Goal: Information Seeking & Learning: Learn about a topic

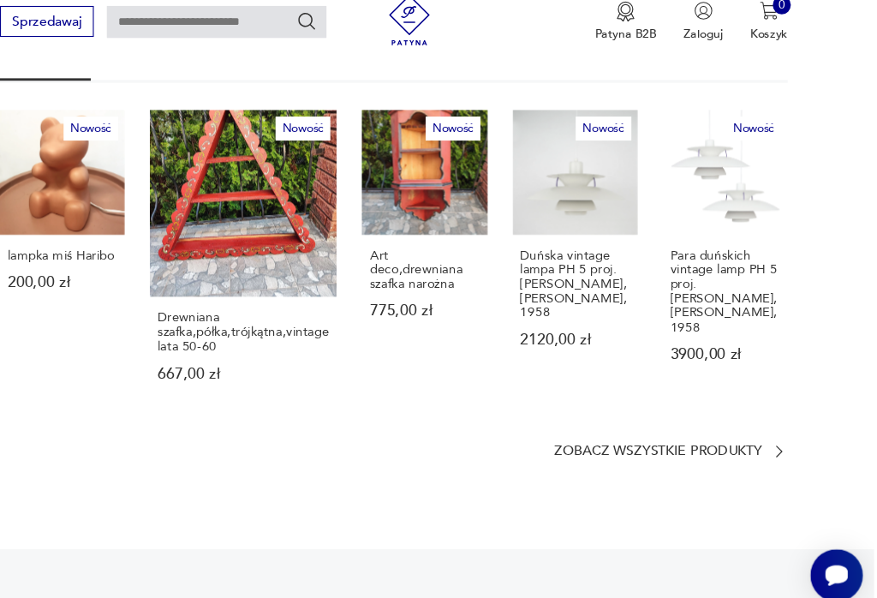
scroll to position [1011, 0]
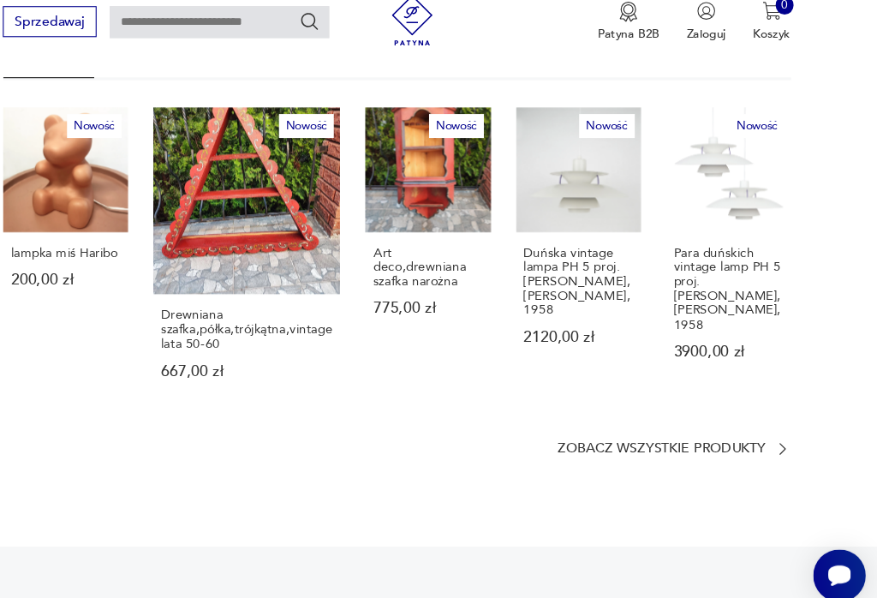
click at [86, 252] on p "lampka miś Haribo" at bounding box center [136, 258] width 100 height 13
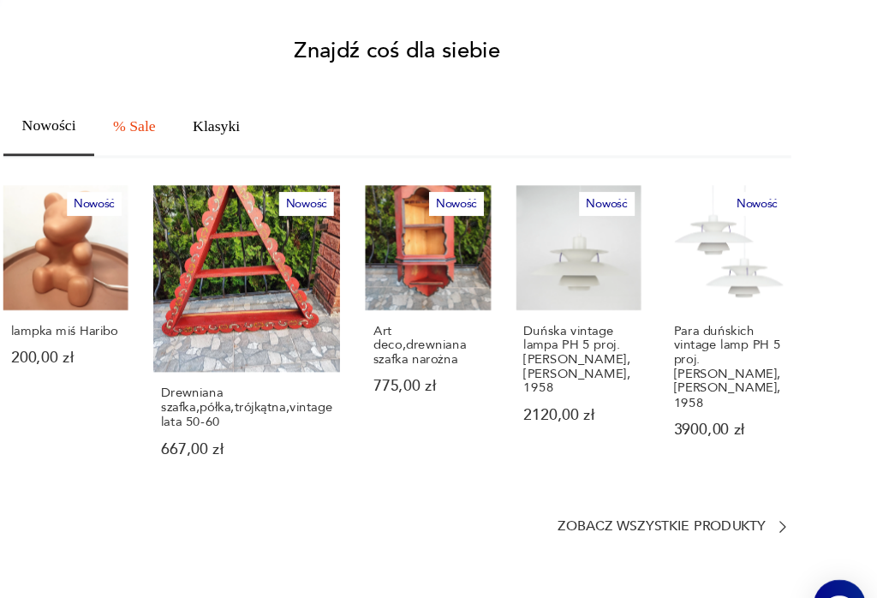
scroll to position [0, 0]
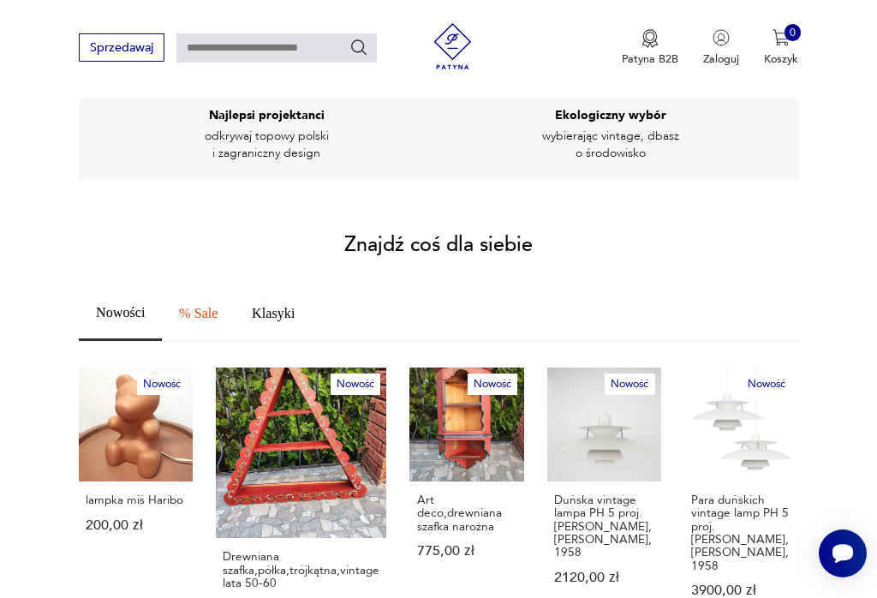
click at [134, 493] on p "lampka miś Haribo" at bounding box center [136, 499] width 100 height 13
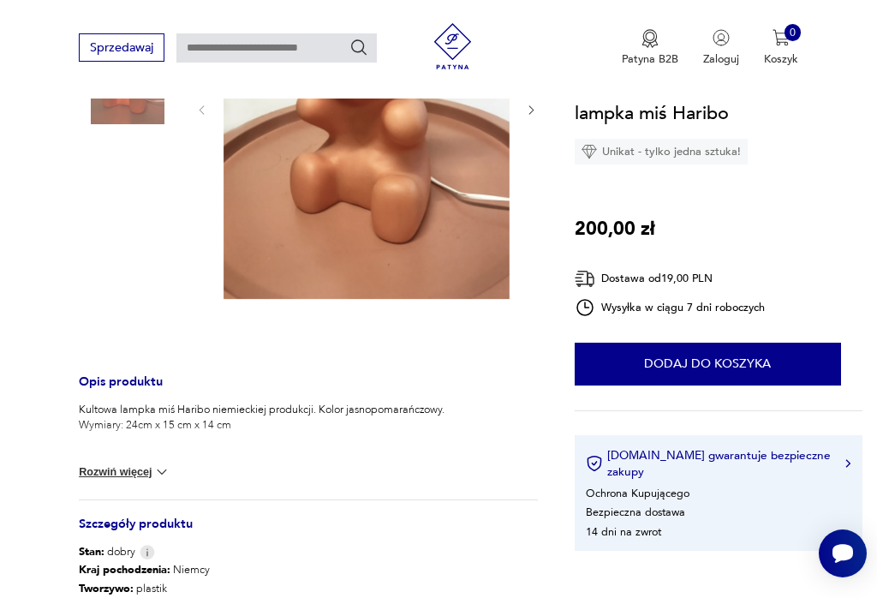
scroll to position [350, 0]
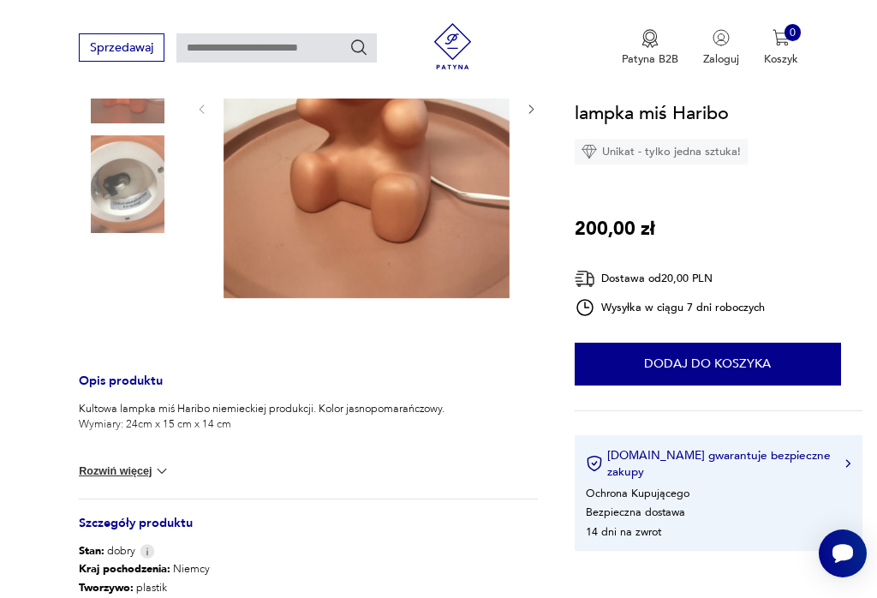
click at [161, 468] on img at bounding box center [161, 470] width 17 height 17
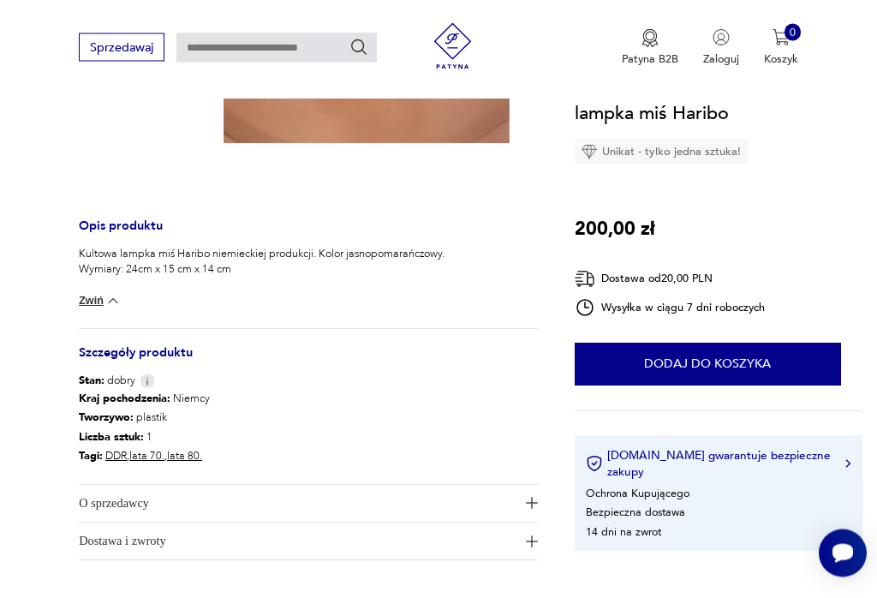
scroll to position [505, 0]
click at [529, 506] on img "button" at bounding box center [532, 503] width 12 height 12
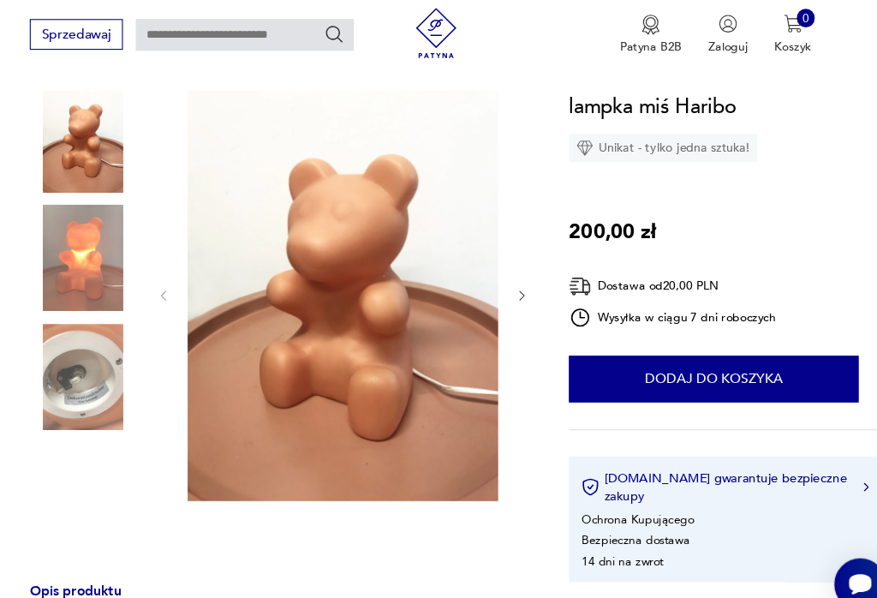
scroll to position [155, 0]
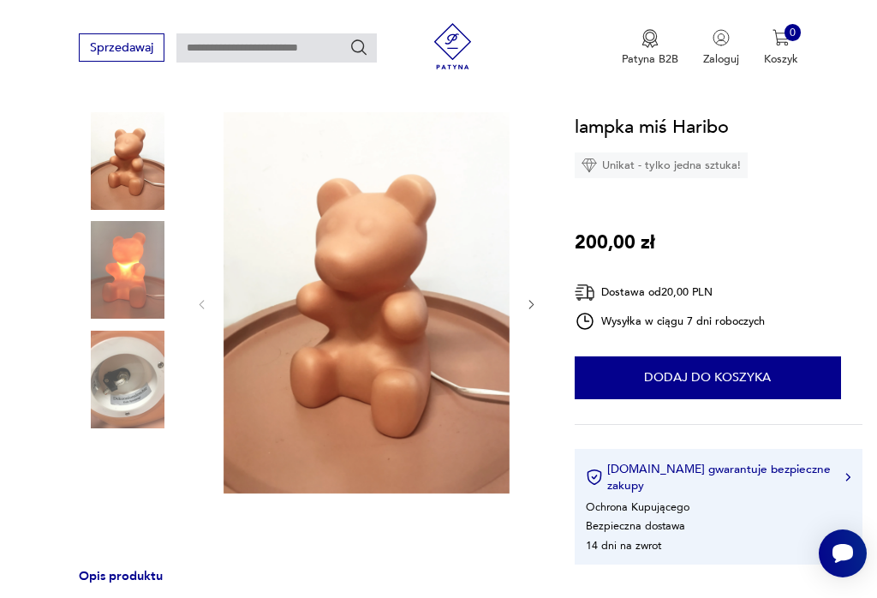
click at [532, 305] on icon "button" at bounding box center [531, 304] width 13 height 13
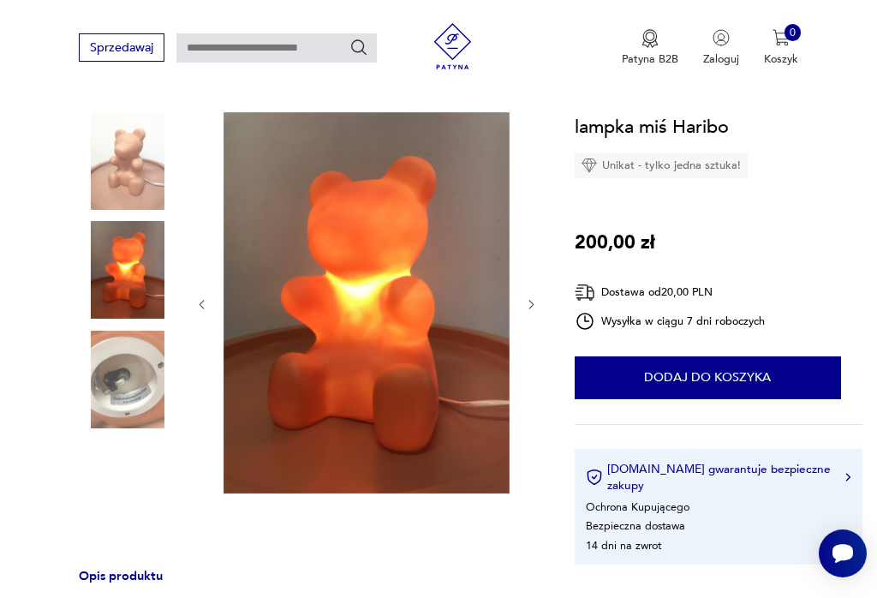
click at [153, 405] on img at bounding box center [128, 380] width 98 height 98
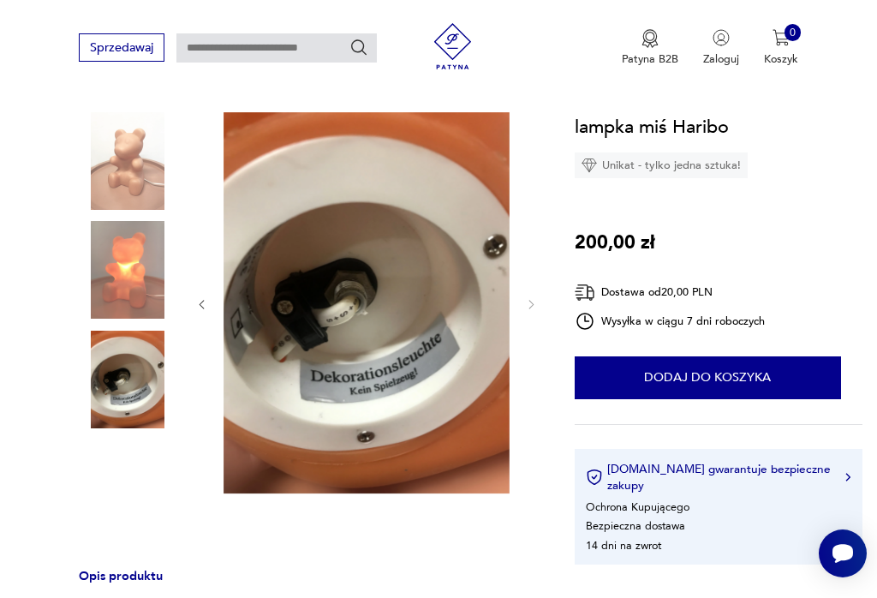
click at [506, 302] on img at bounding box center [367, 302] width 286 height 381
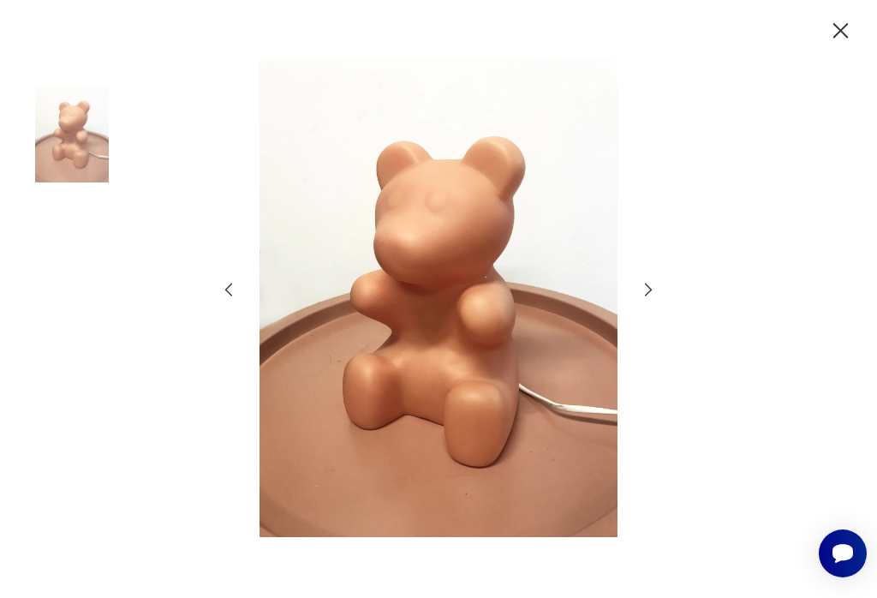
click at [253, 279] on img at bounding box center [438, 297] width 371 height 478
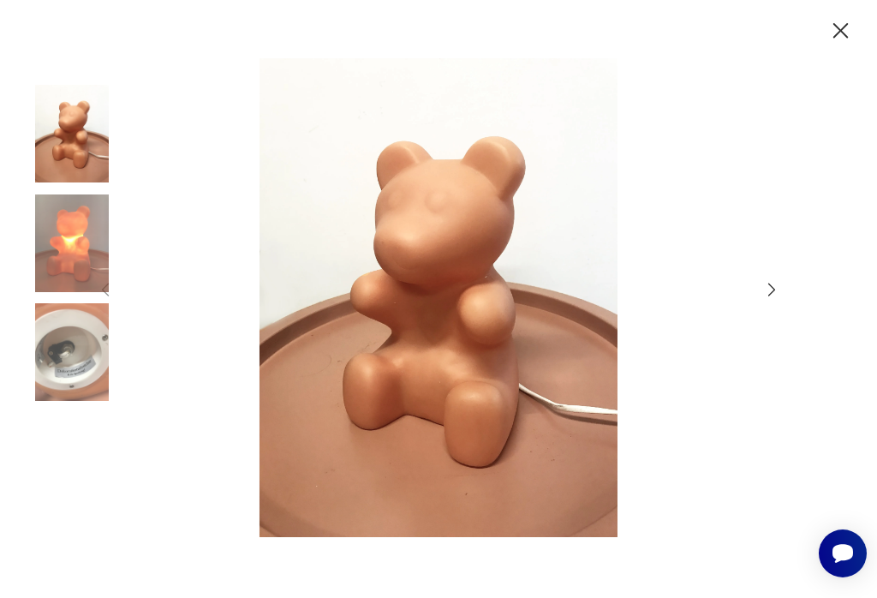
click at [100, 277] on img at bounding box center [72, 243] width 98 height 98
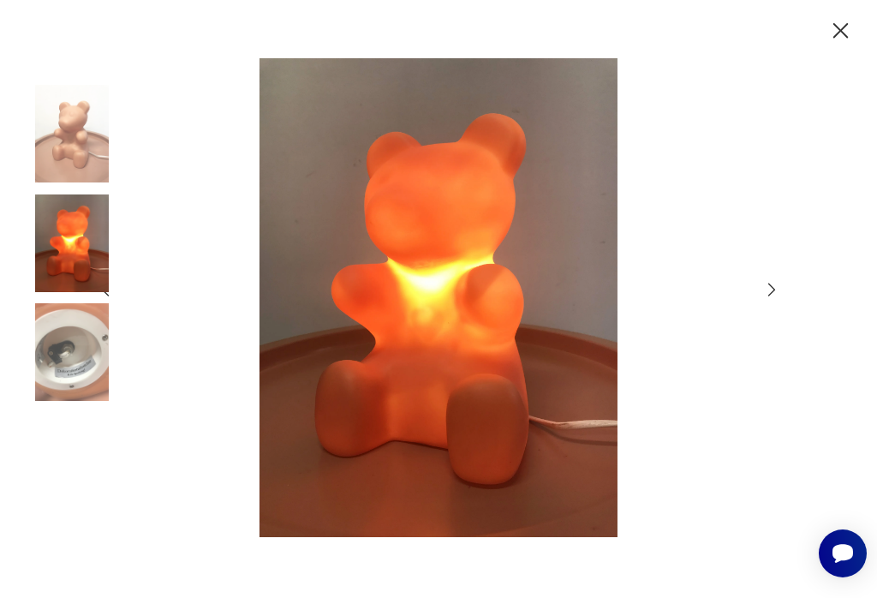
click at [852, 23] on icon "button" at bounding box center [840, 30] width 27 height 27
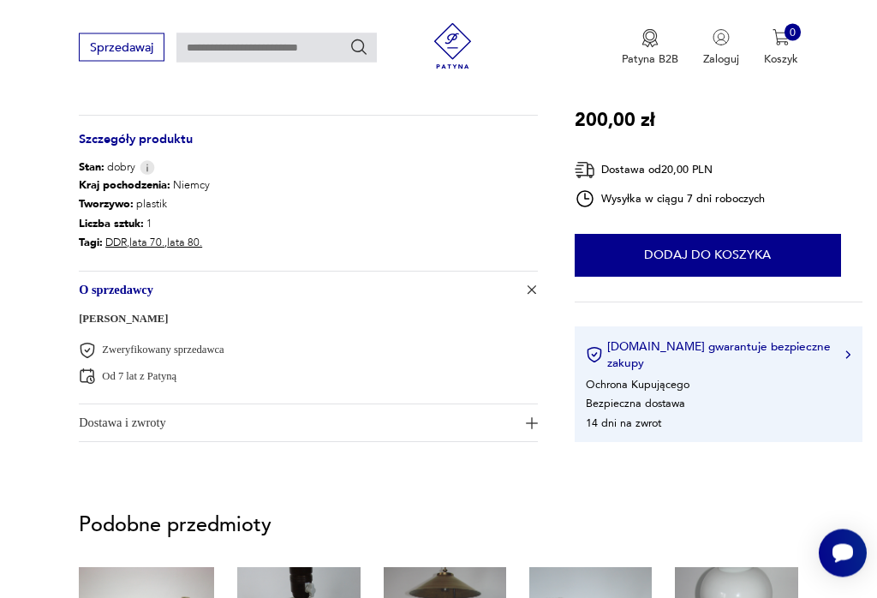
scroll to position [0, 0]
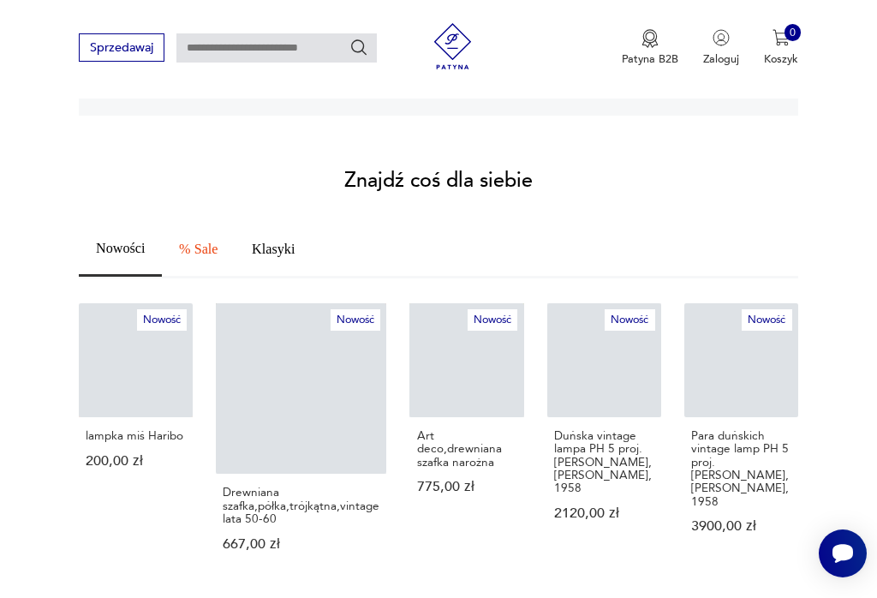
scroll to position [857, 0]
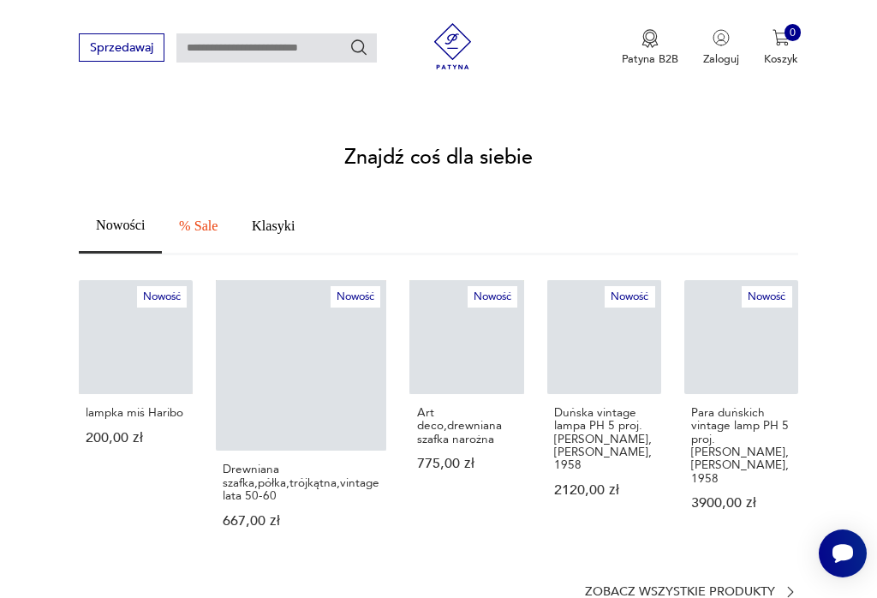
click at [772, 420] on p "Para duńskich vintage lamp PH 5 proj. [PERSON_NAME], [PERSON_NAME], 1958" at bounding box center [741, 445] width 100 height 79
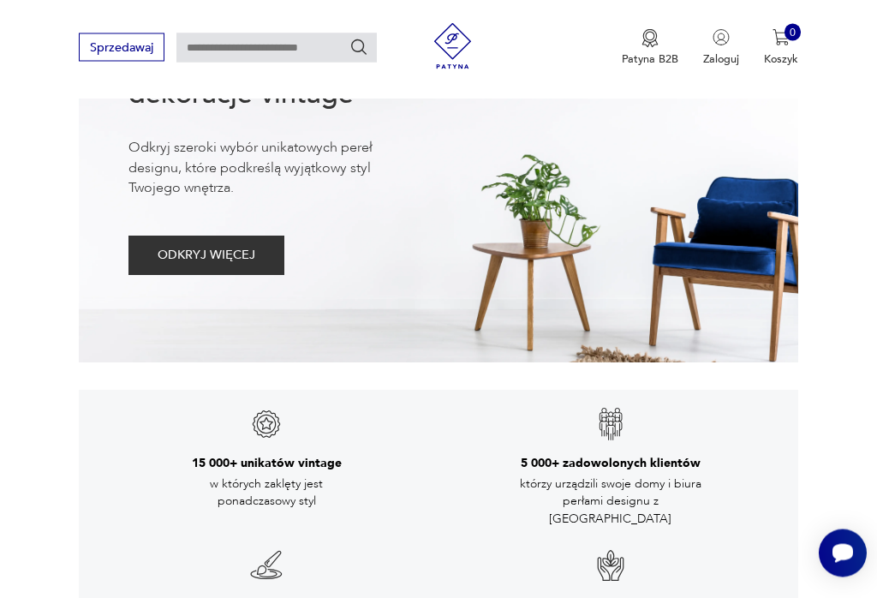
scroll to position [1128, 0]
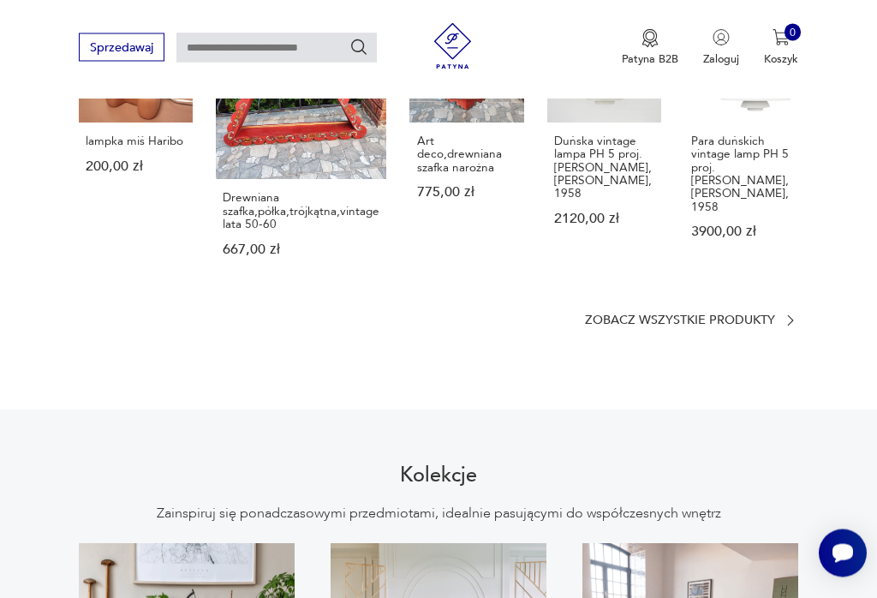
click at [771, 316] on p "Zobacz wszystkie produkty" at bounding box center [680, 321] width 190 height 10
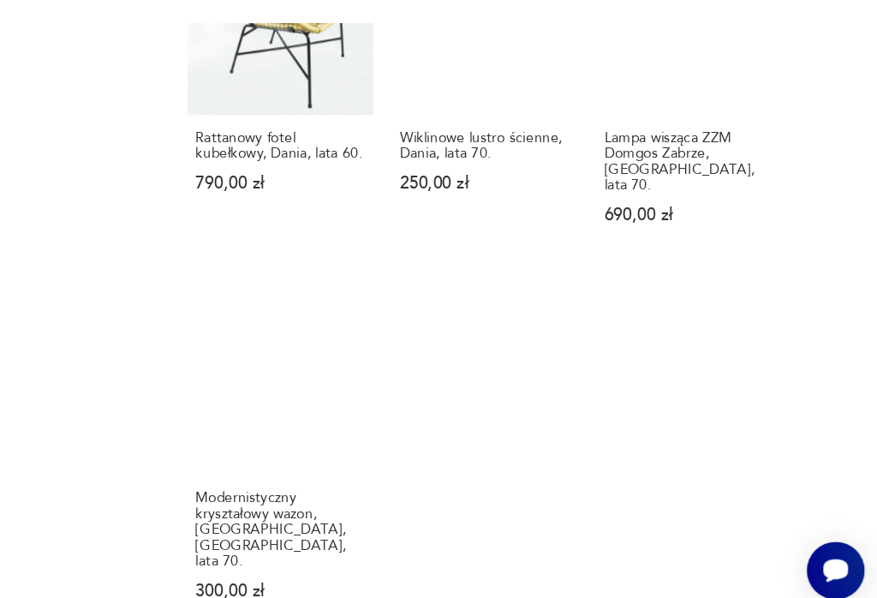
scroll to position [1676, 0]
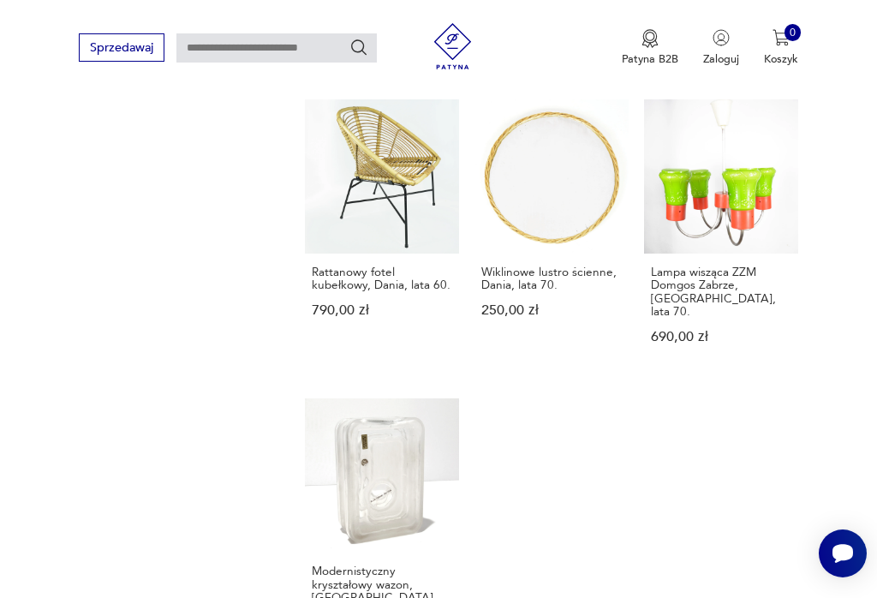
click at [732, 289] on h3 "Lampa wisząca ZZM Domgos Zabrze, [GEOGRAPHIC_DATA], lata 70." at bounding box center [721, 291] width 140 height 52
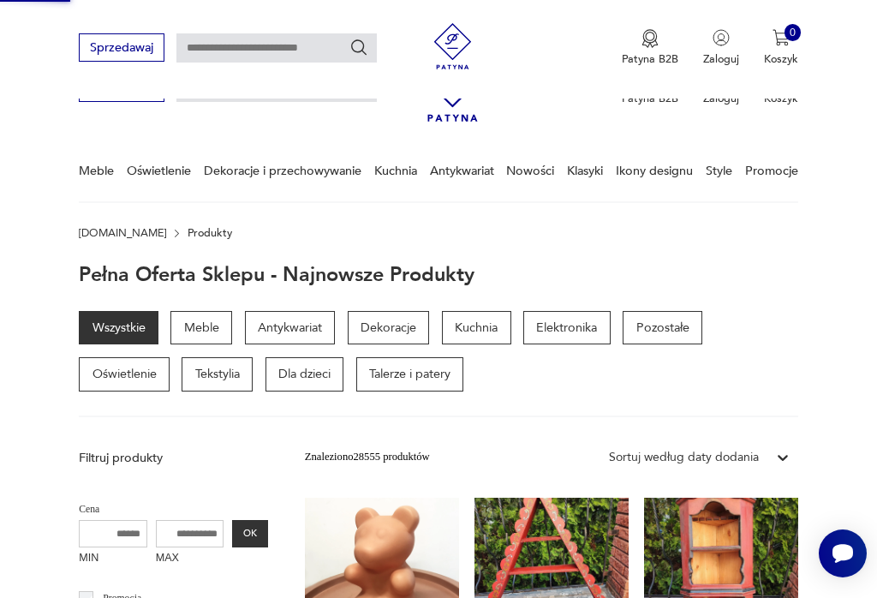
scroll to position [0, 0]
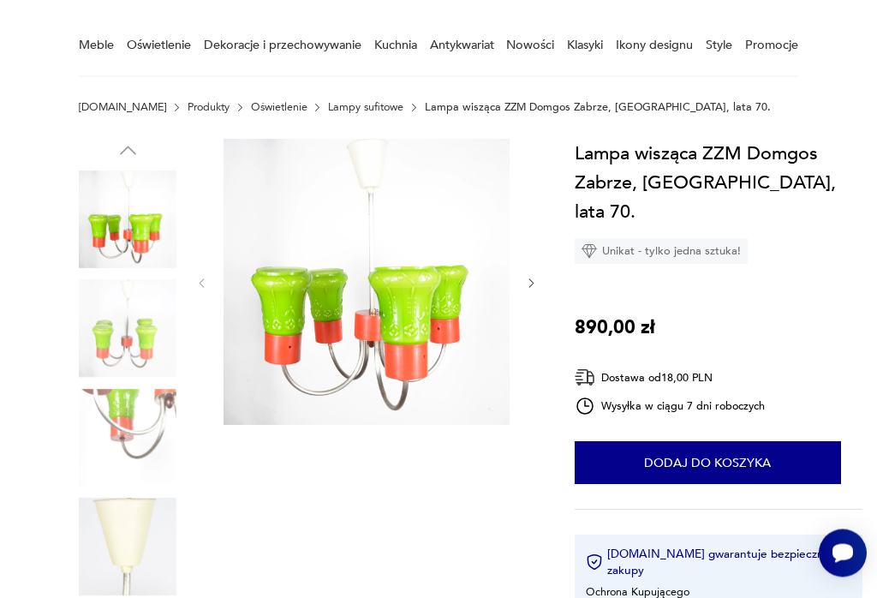
scroll to position [128, 0]
click at [122, 419] on img at bounding box center [128, 438] width 98 height 98
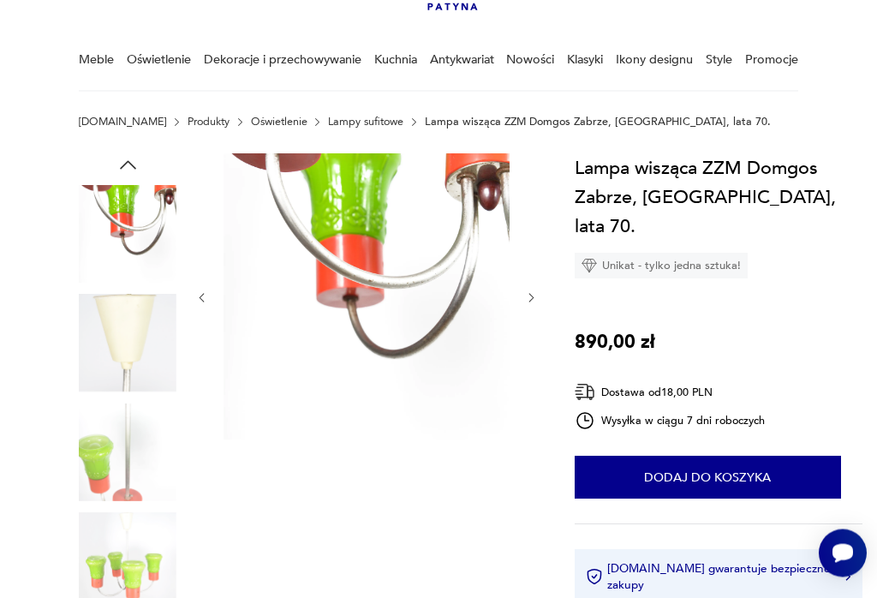
scroll to position [113, 0]
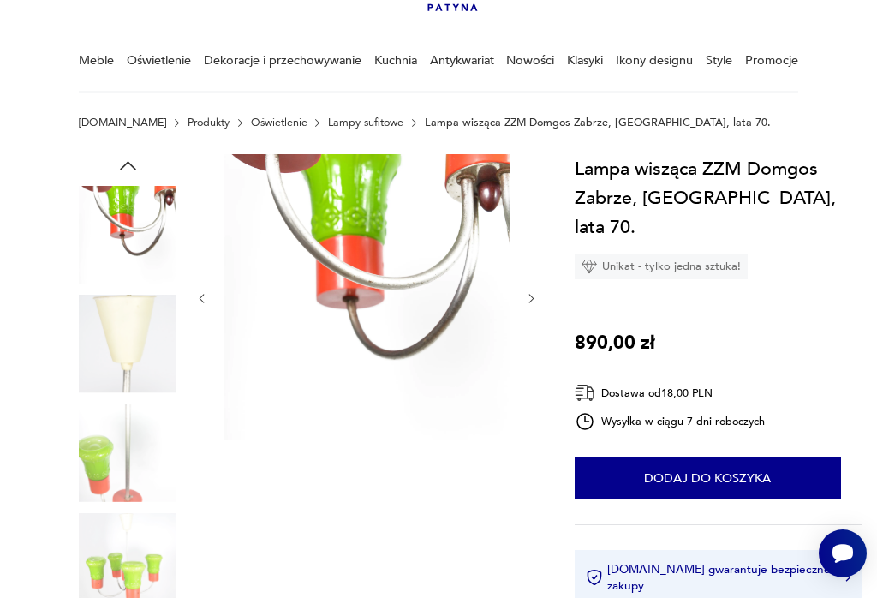
click at [534, 294] on icon "button" at bounding box center [531, 298] width 13 height 13
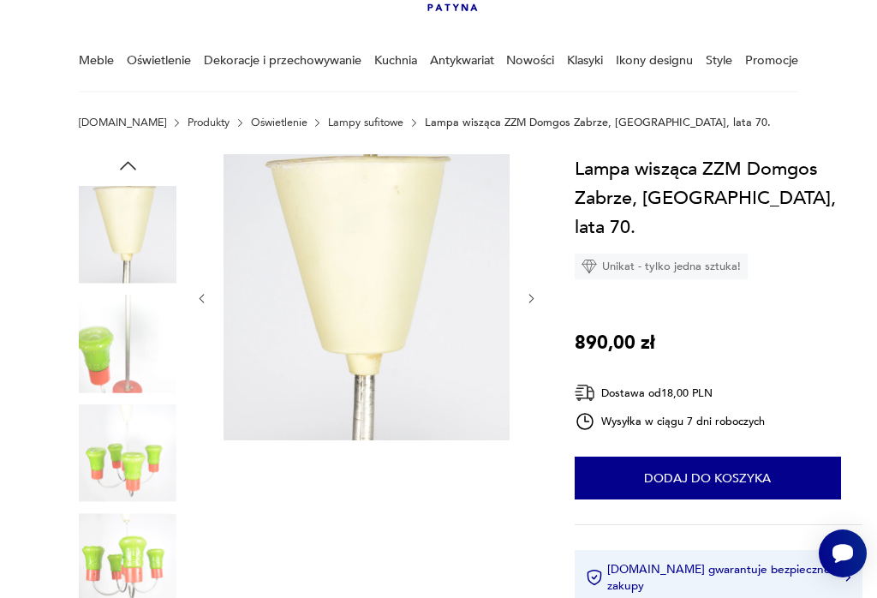
click at [528, 301] on icon "button" at bounding box center [531, 298] width 13 height 13
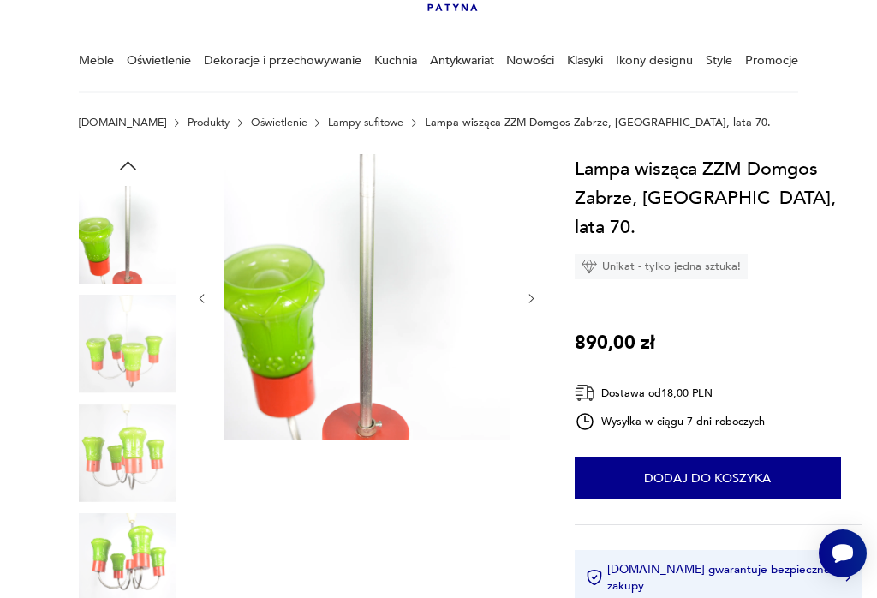
scroll to position [138, 0]
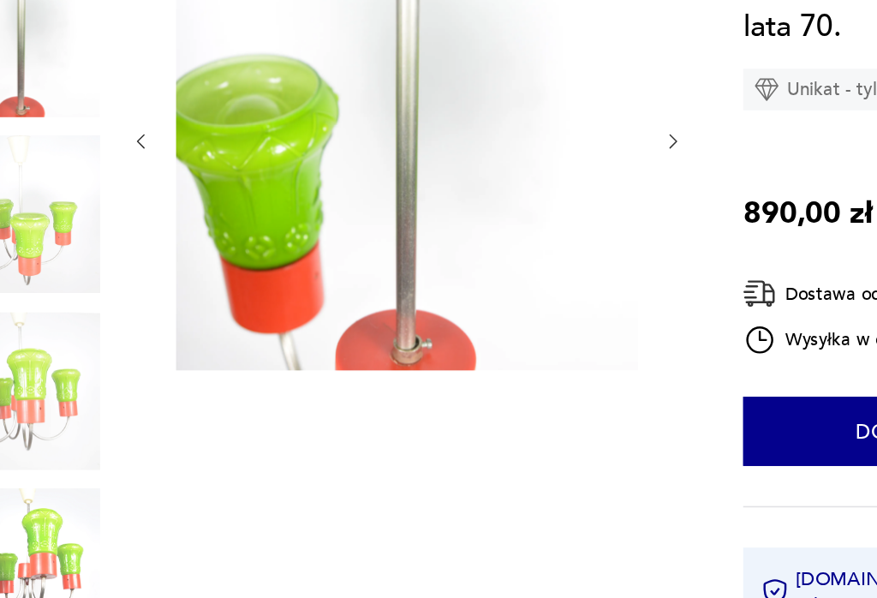
click at [525, 267] on icon "button" at bounding box center [531, 273] width 13 height 13
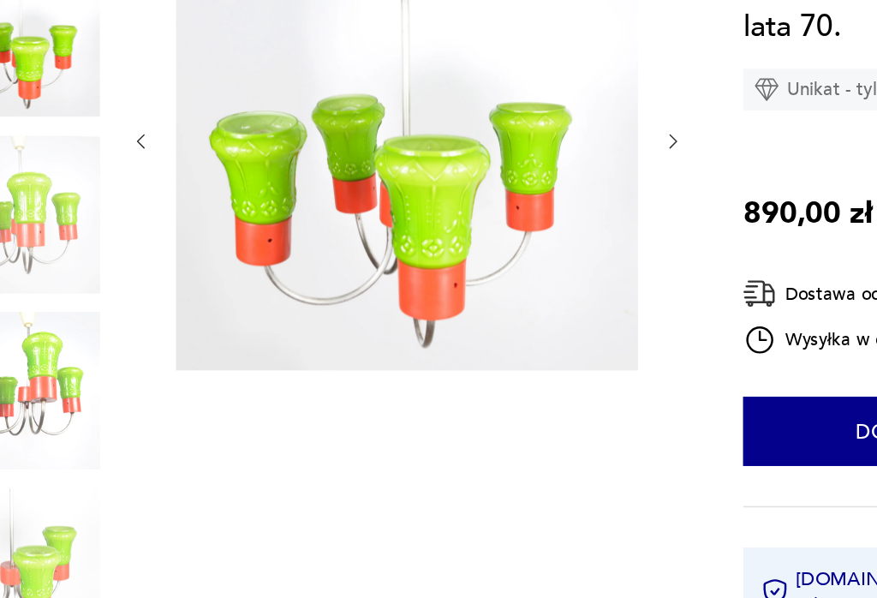
click at [525, 267] on icon "button" at bounding box center [531, 273] width 13 height 13
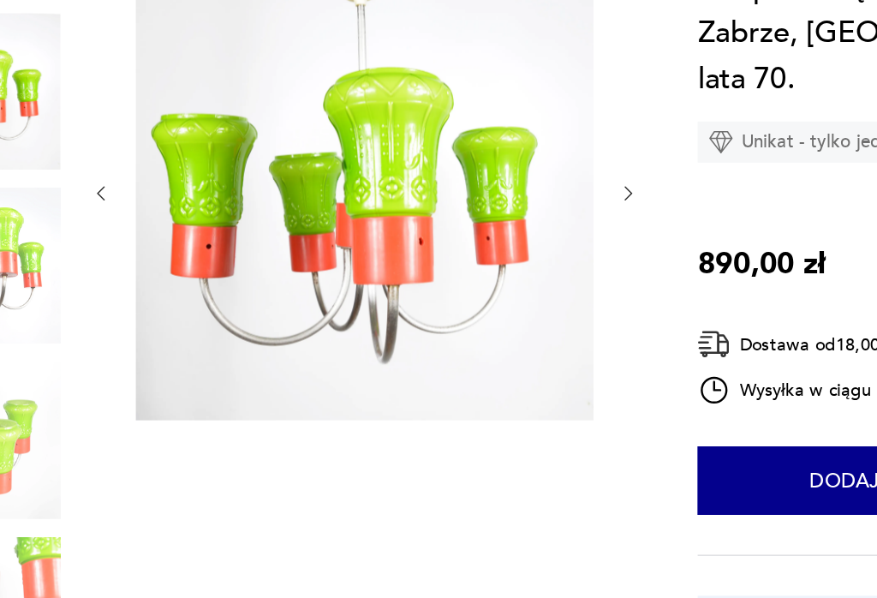
click at [403, 129] on section "Opis produktu Polska lampa wisząca została wyprodukowana w latach 70. przez ZZM…" at bounding box center [438, 607] width 877 height 957
click at [525, 267] on icon "button" at bounding box center [531, 273] width 13 height 13
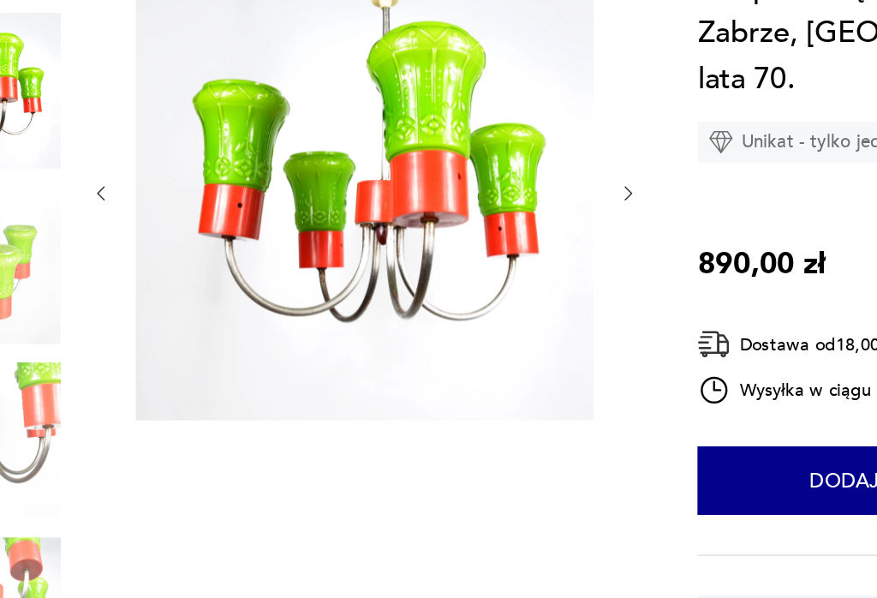
click at [525, 266] on button "button" at bounding box center [531, 273] width 13 height 15
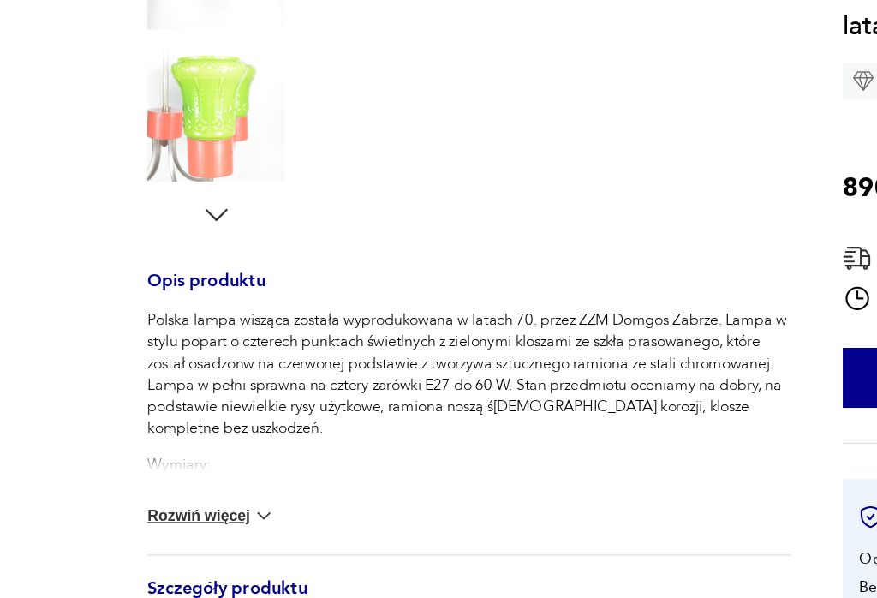
scroll to position [461, 0]
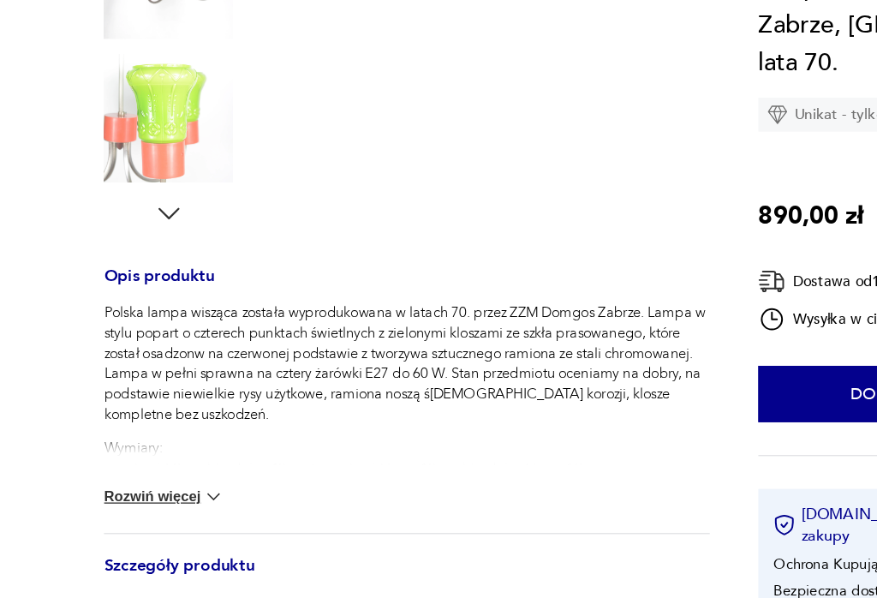
click at [162, 492] on img at bounding box center [161, 500] width 17 height 17
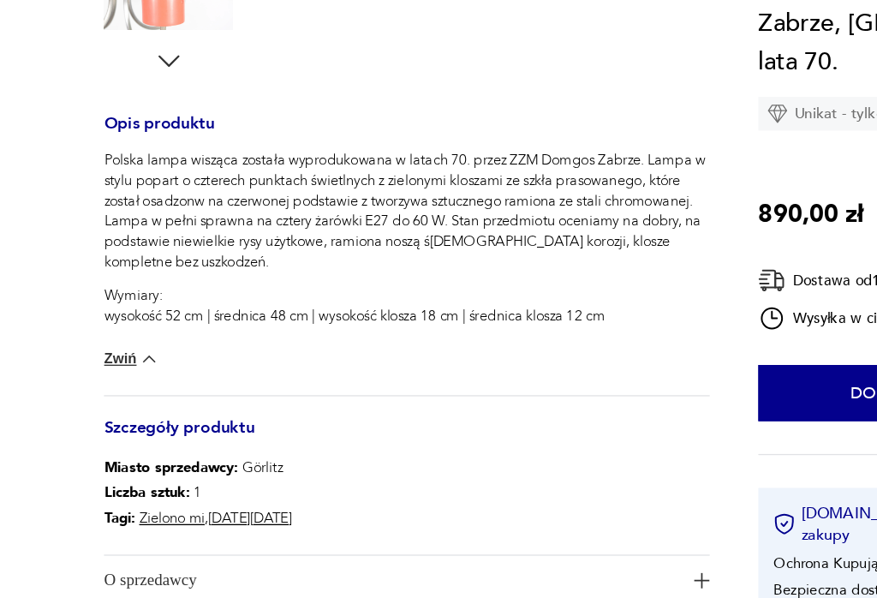
scroll to position [623, 0]
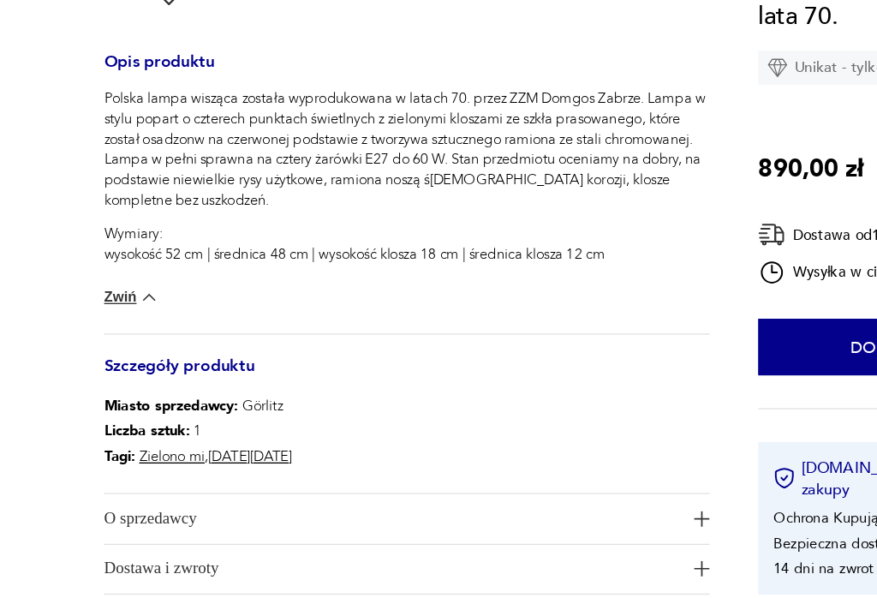
click at [221, 499] on span "O sprzedawcy" at bounding box center [298, 517] width 438 height 37
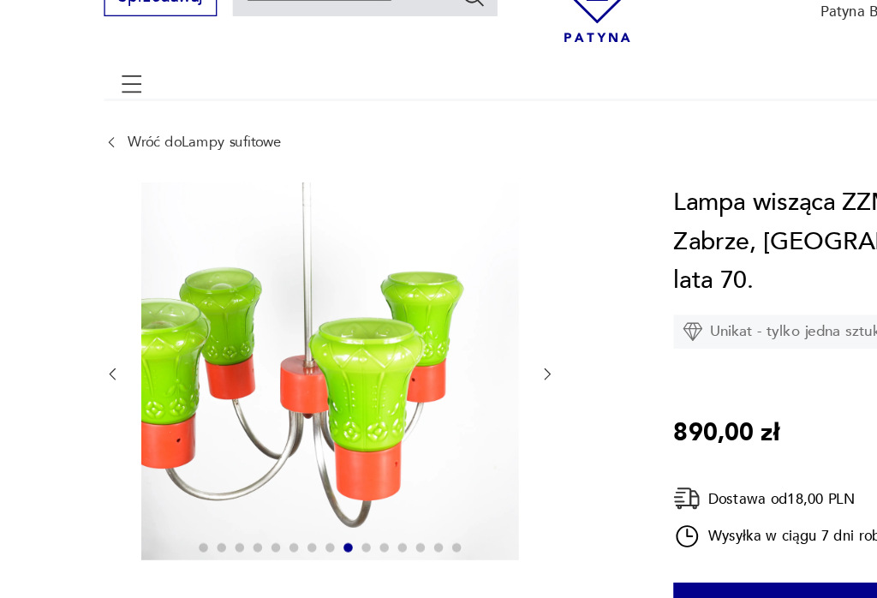
scroll to position [90, 0]
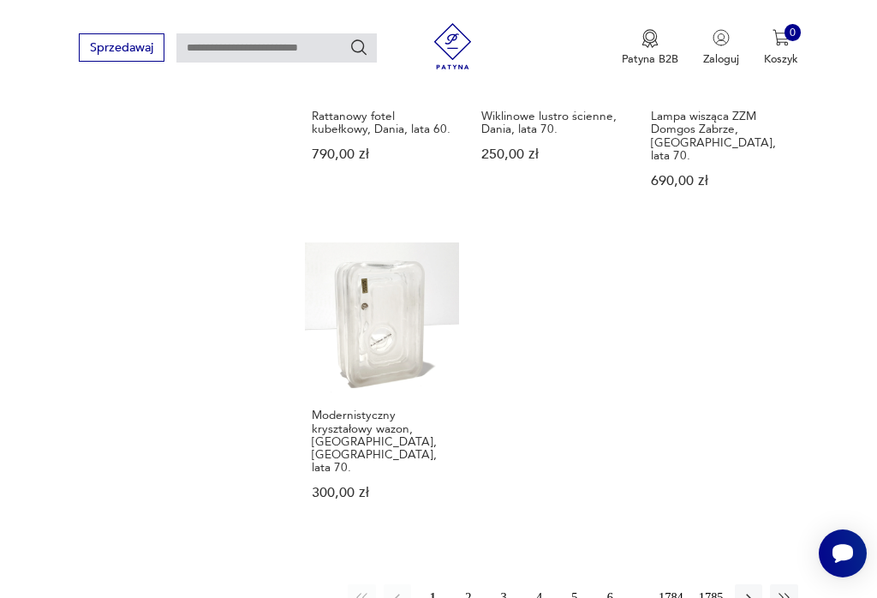
scroll to position [1835, 0]
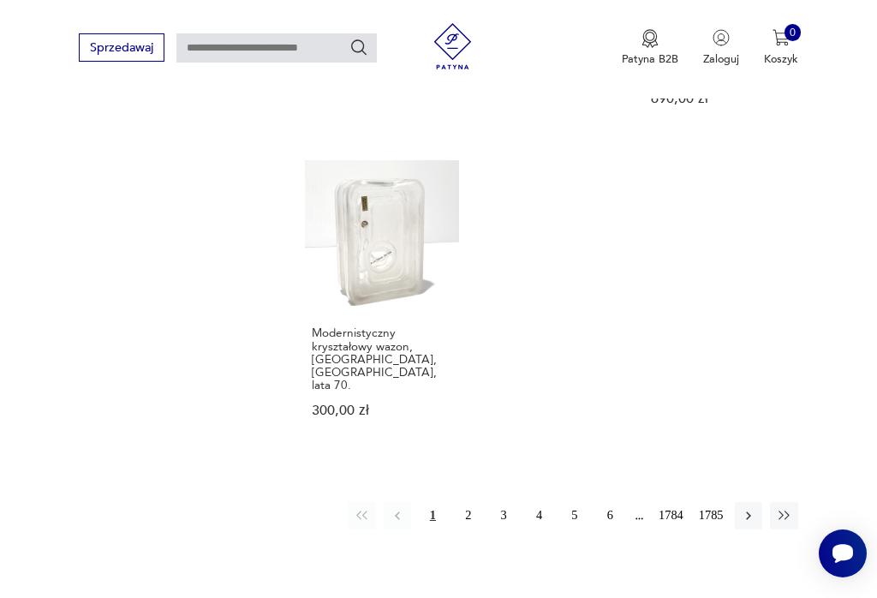
click at [464, 502] on button "2" at bounding box center [468, 515] width 27 height 27
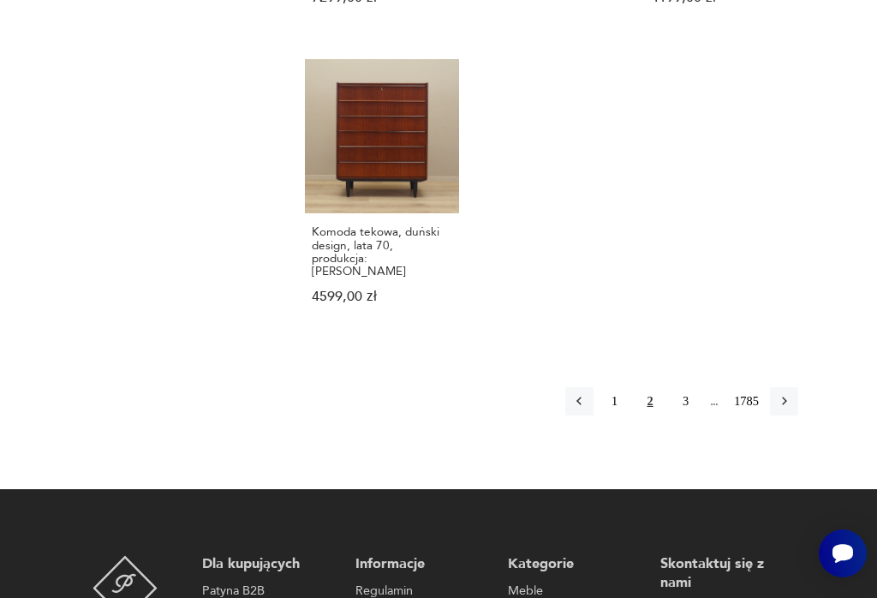
scroll to position [1931, 0]
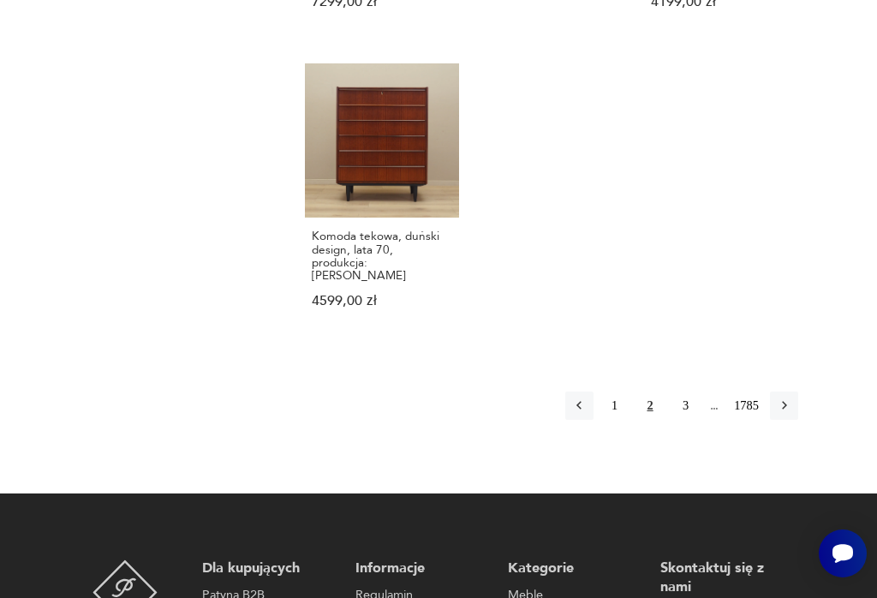
click at [685, 391] on button "3" at bounding box center [684, 404] width 27 height 27
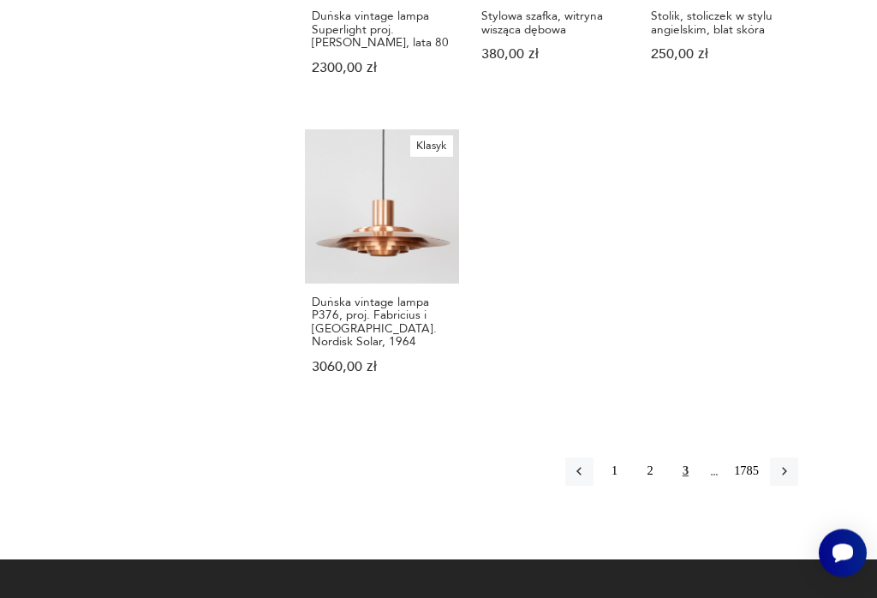
scroll to position [1813, 0]
click at [789, 479] on icon "button" at bounding box center [784, 470] width 15 height 15
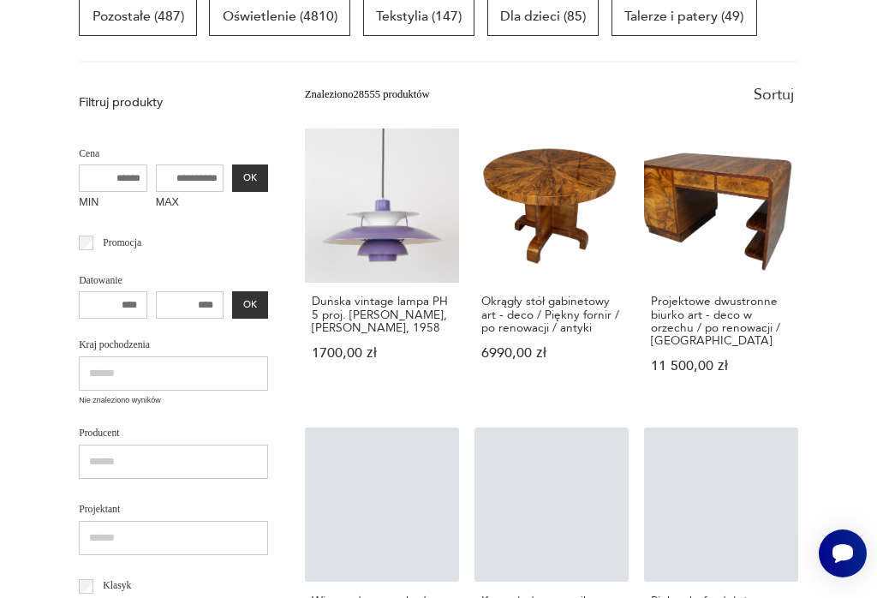
scroll to position [466, 0]
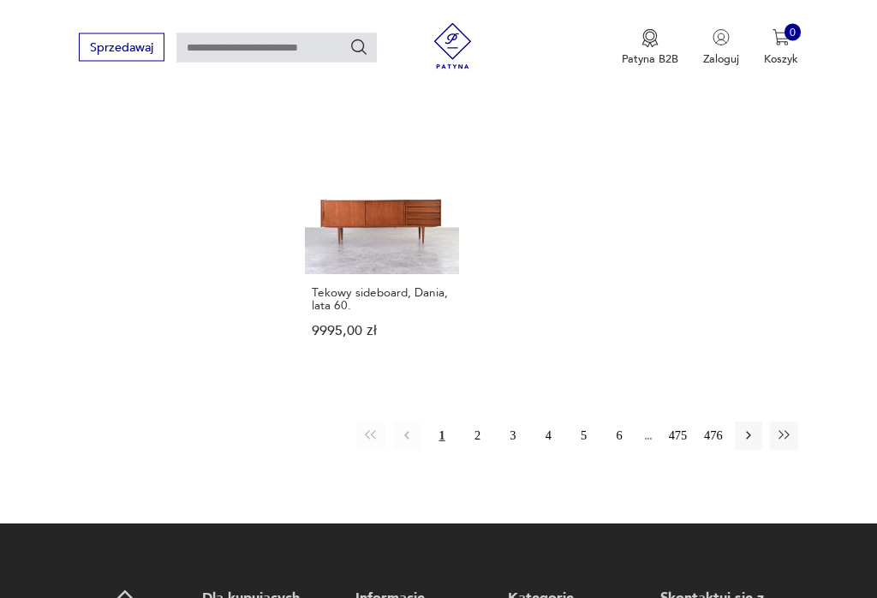
scroll to position [2125, 0]
click at [468, 421] on button "2" at bounding box center [476, 434] width 27 height 27
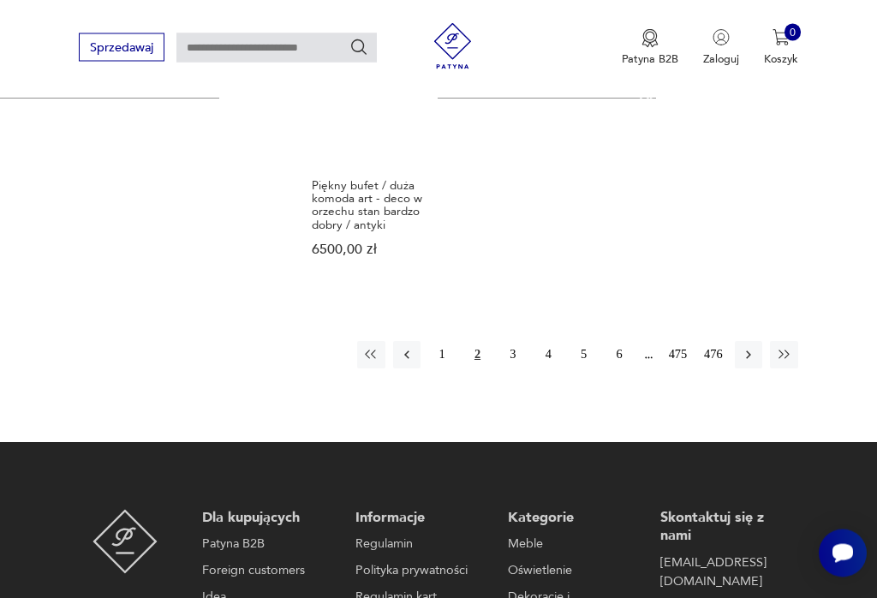
scroll to position [2179, 0]
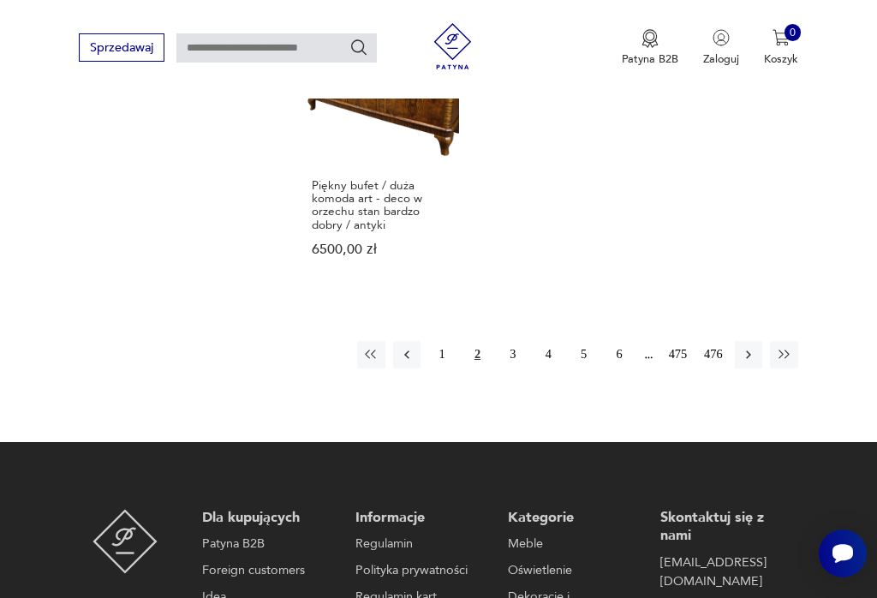
click at [505, 368] on button "3" at bounding box center [512, 354] width 27 height 27
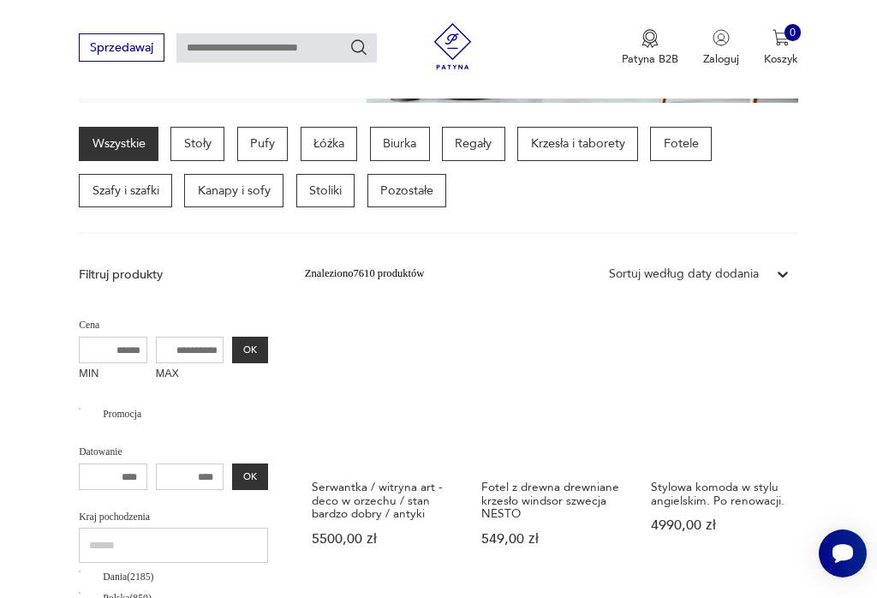
scroll to position [924, 0]
